Goal: Transaction & Acquisition: Download file/media

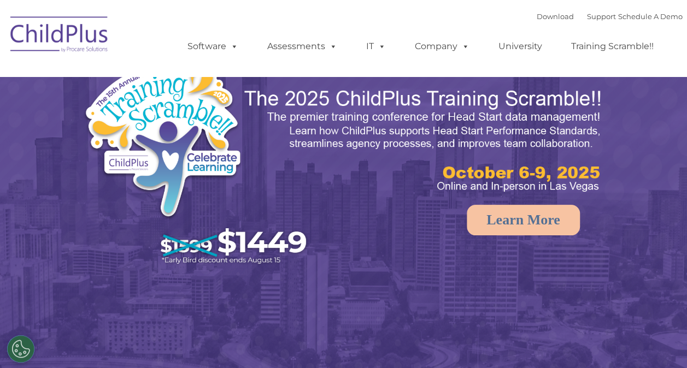
select select "MEDIUM"
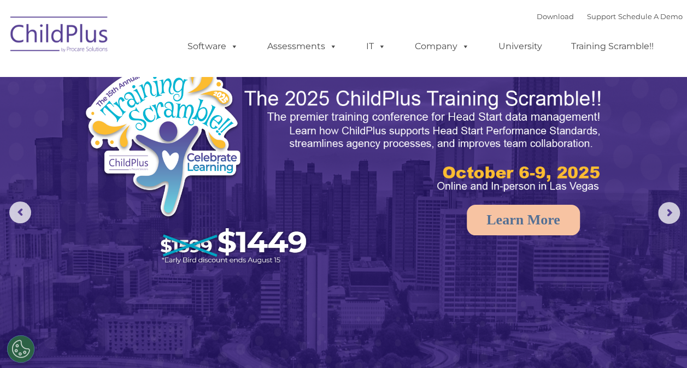
click at [93, 25] on img at bounding box center [59, 36] width 109 height 55
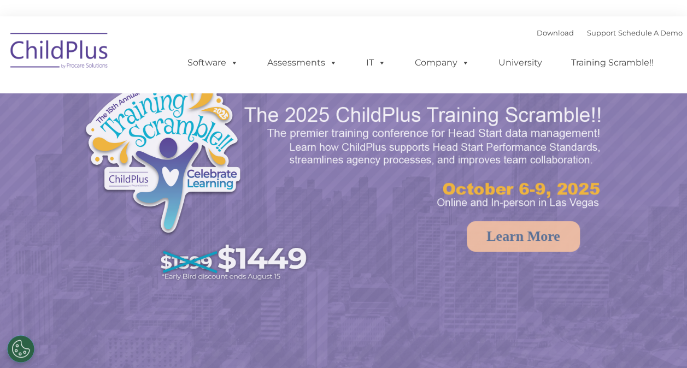
select select "MEDIUM"
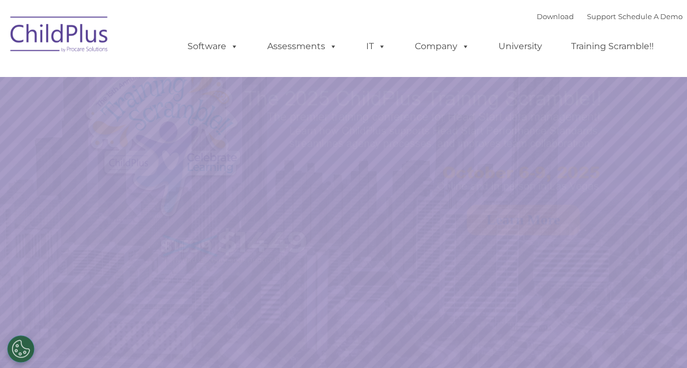
select select "MEDIUM"
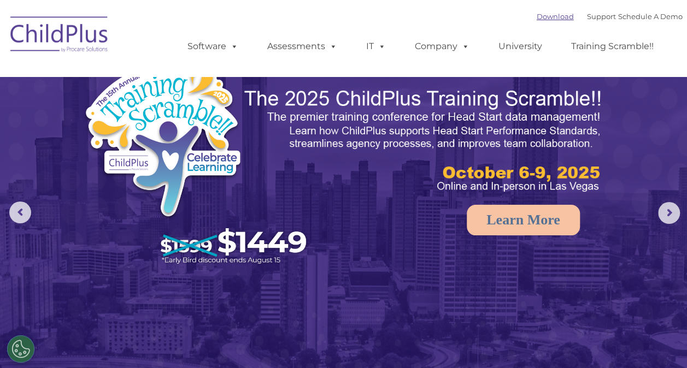
click at [537, 19] on link "Download" at bounding box center [554, 16] width 37 height 9
